Goal: Find specific page/section

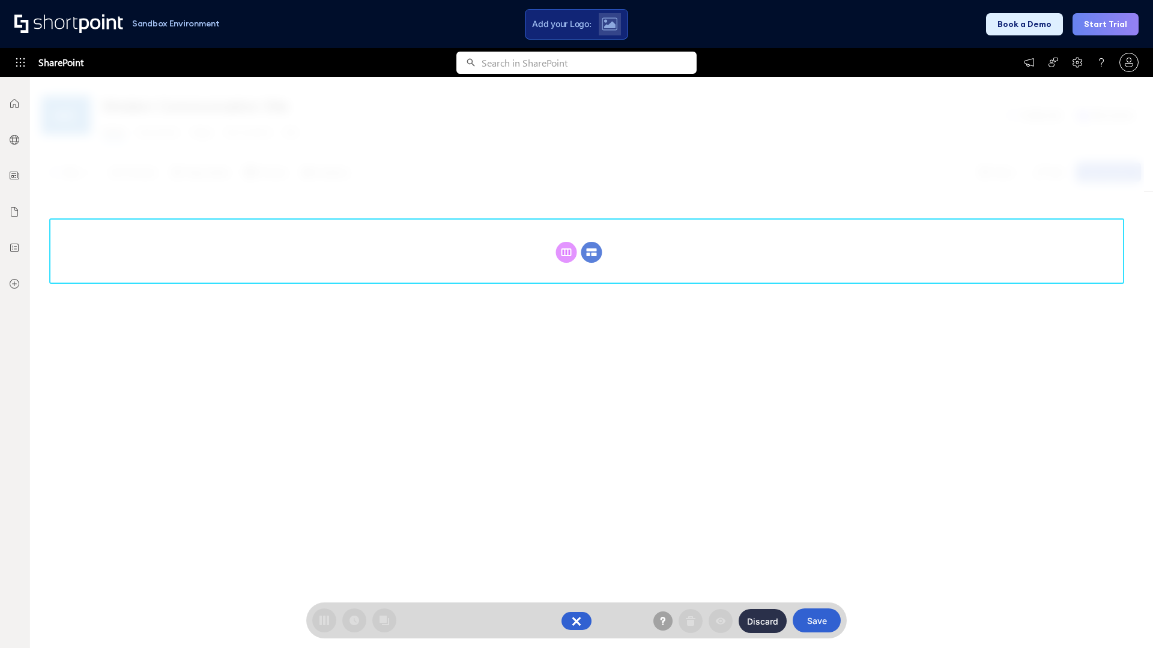
scroll to position [165, 0]
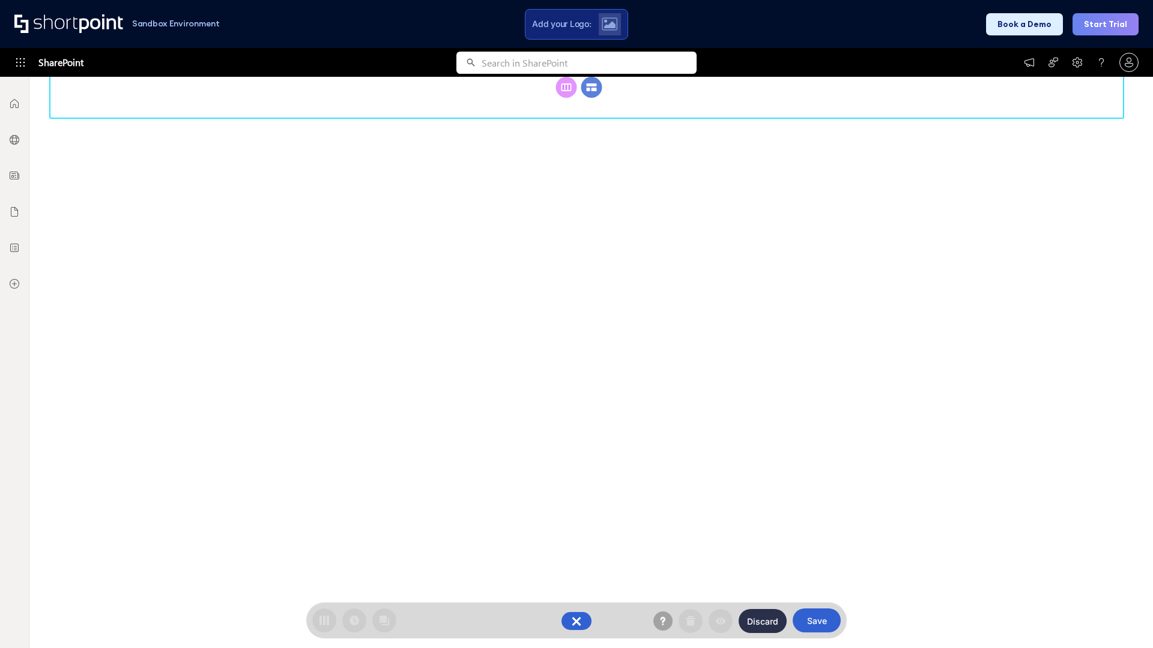
click at [591, 98] on circle at bounding box center [591, 87] width 21 height 21
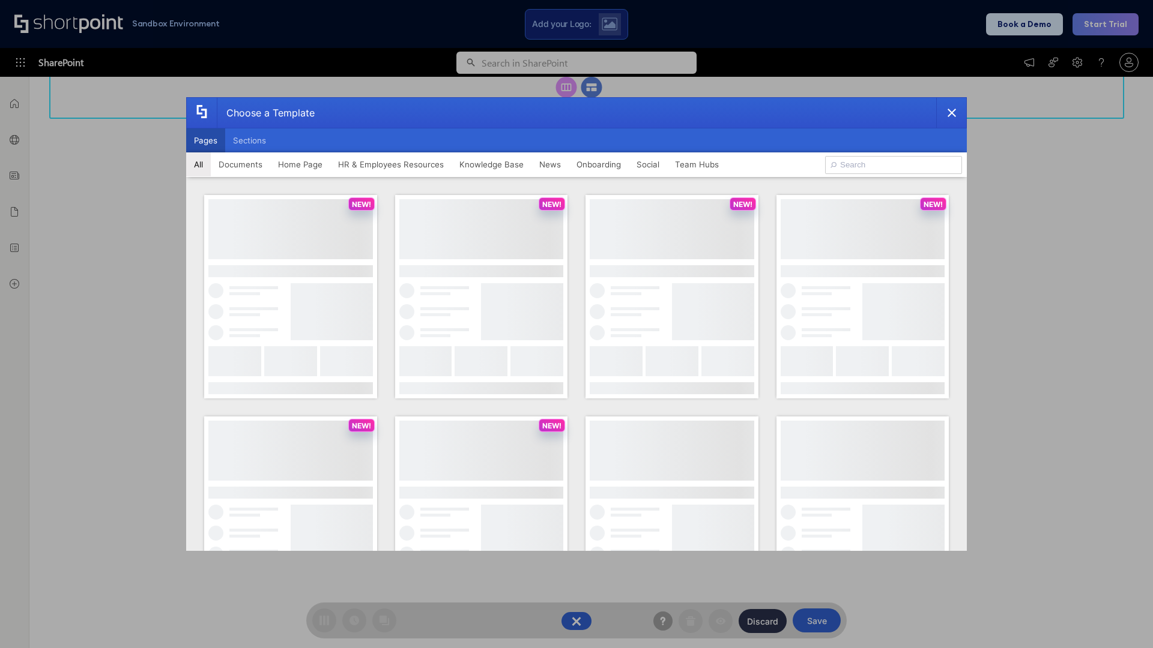
scroll to position [0, 0]
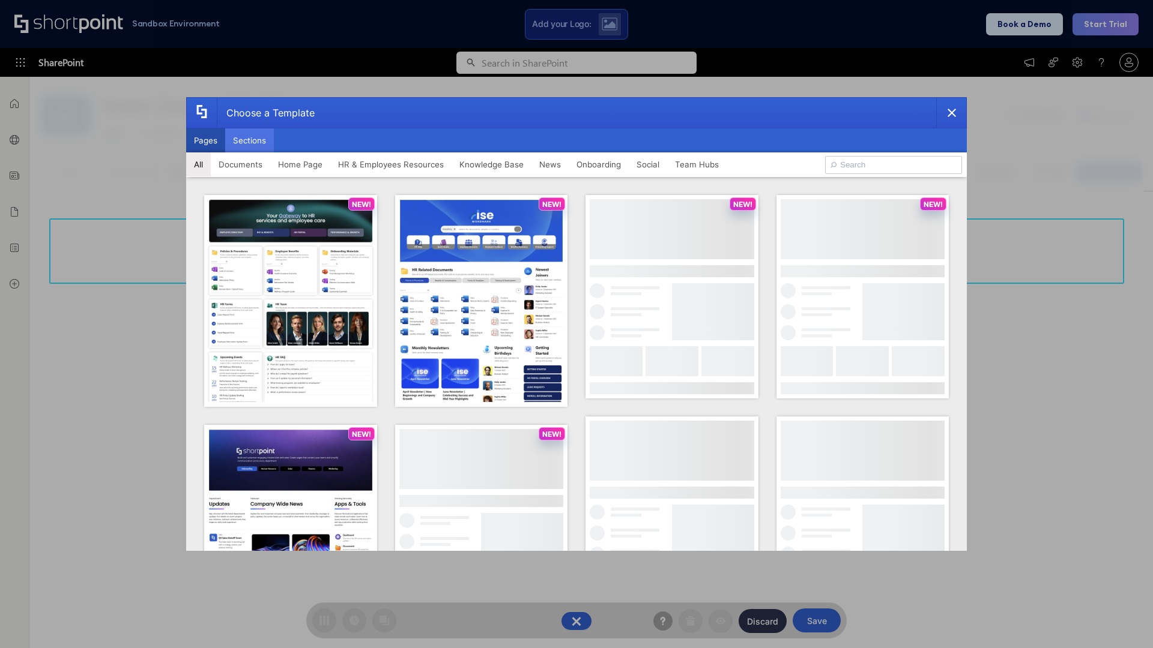
click at [249, 141] on button "Sections" at bounding box center [249, 140] width 49 height 24
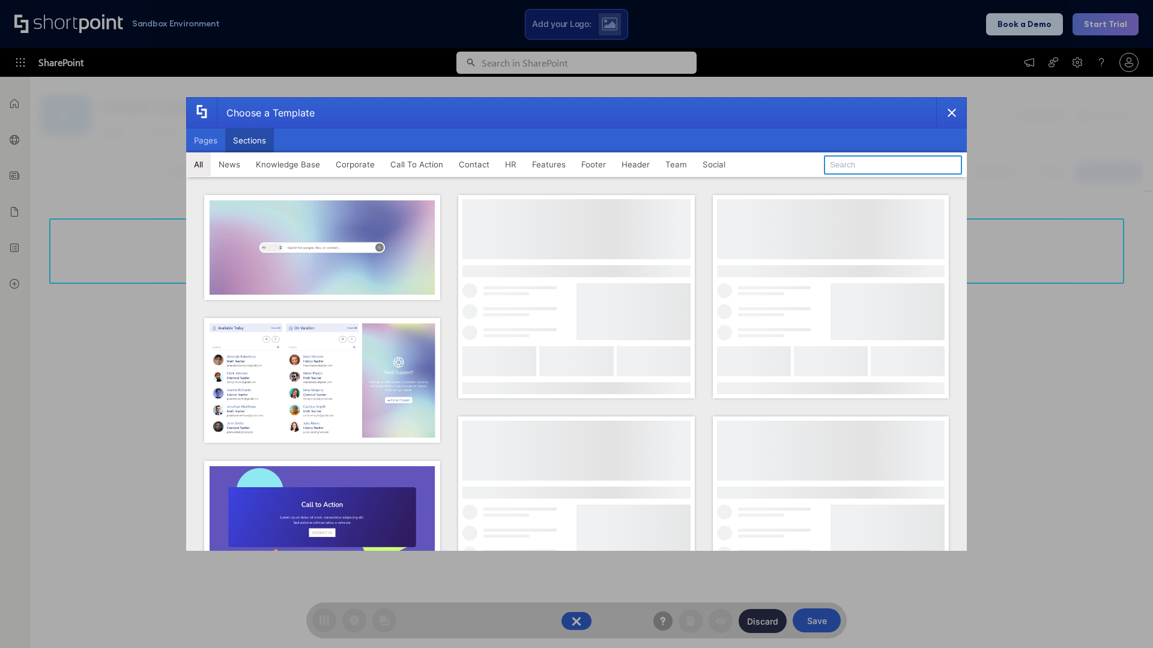
type input "CTA 2"
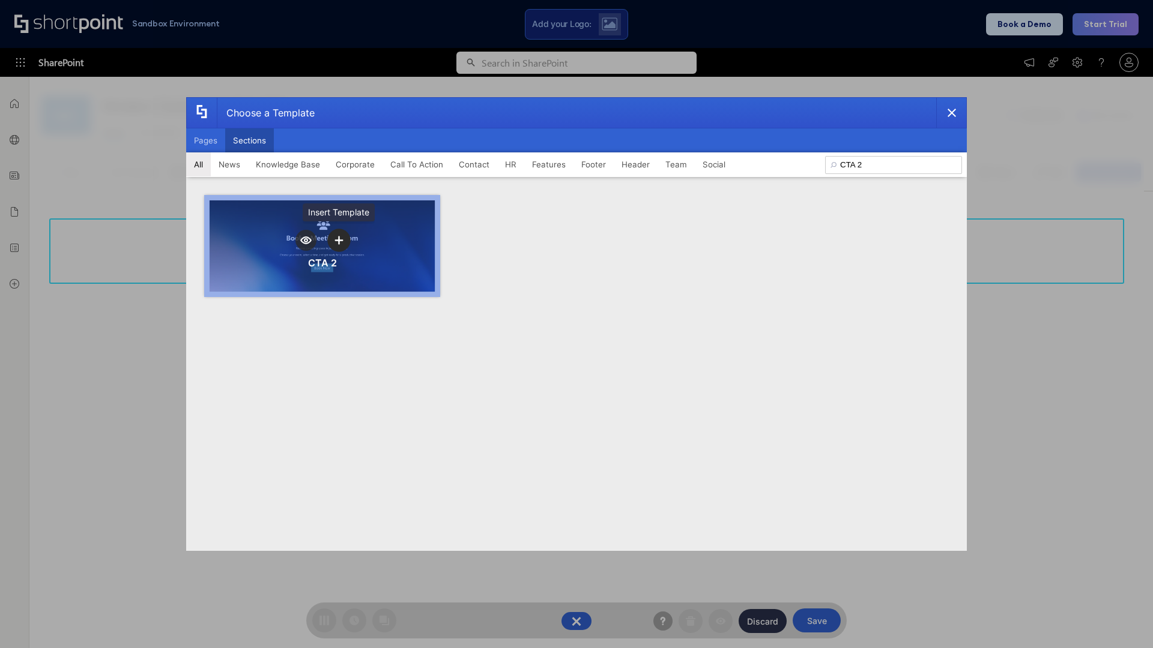
click at [339, 240] on icon "template selector" at bounding box center [338, 240] width 8 height 8
